Goal: Check status

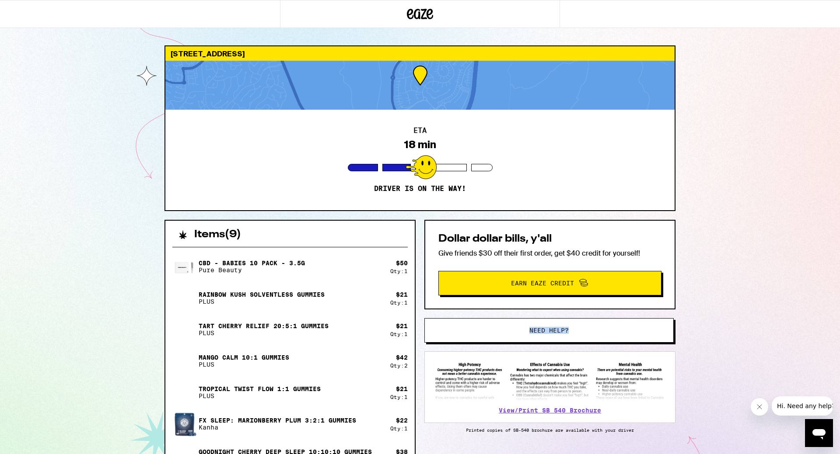
drag, startPoint x: 740, startPoint y: 293, endPoint x: 741, endPoint y: 331, distance: 38.1
click at [741, 331] on div "23 Entonar Road Trabuco Canyon 92679 ETA 18 min Driver is on the way! Items ( 9…" at bounding box center [420, 307] width 840 height 614
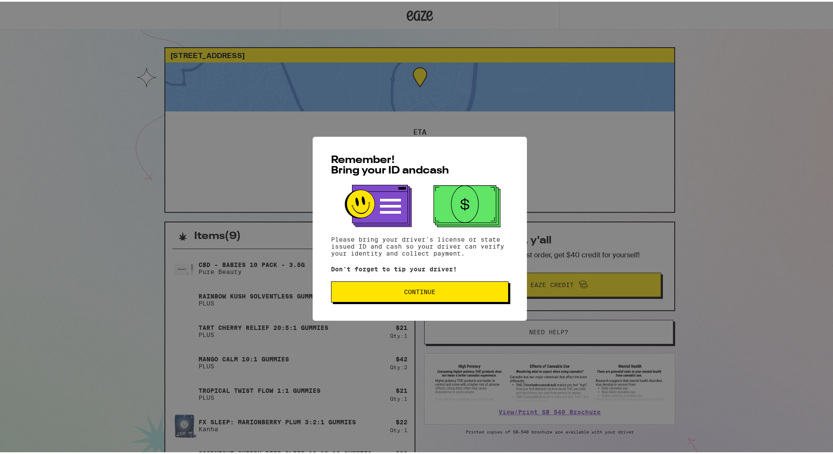
click at [393, 293] on span "Continue" at bounding box center [419, 290] width 163 height 6
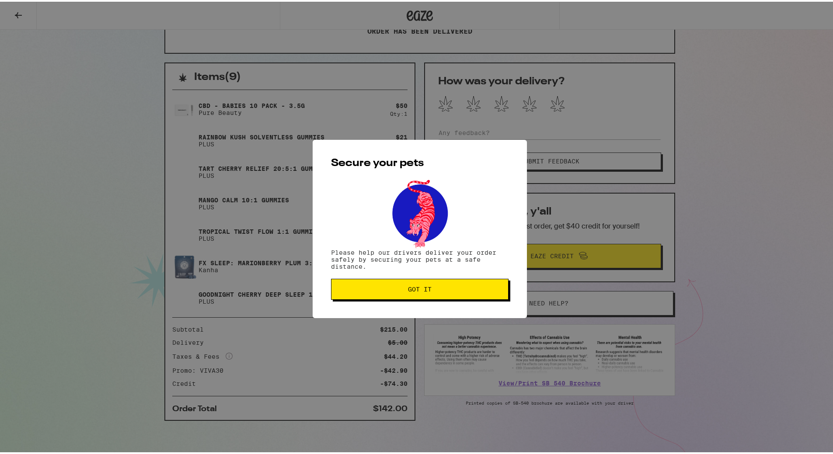
click at [416, 285] on span "Got it" at bounding box center [420, 288] width 24 height 6
